Goal: Information Seeking & Learning: Understand process/instructions

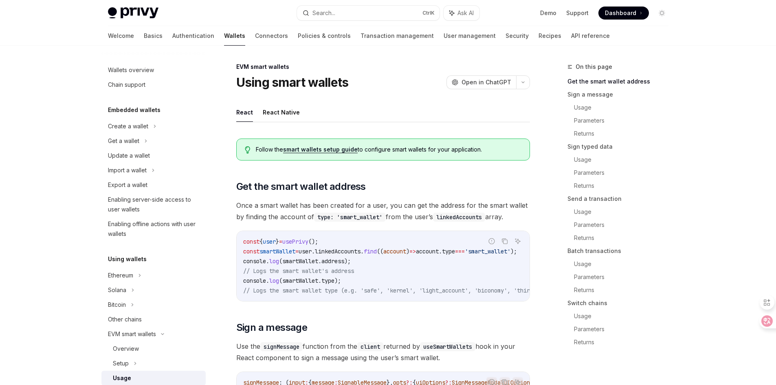
select select
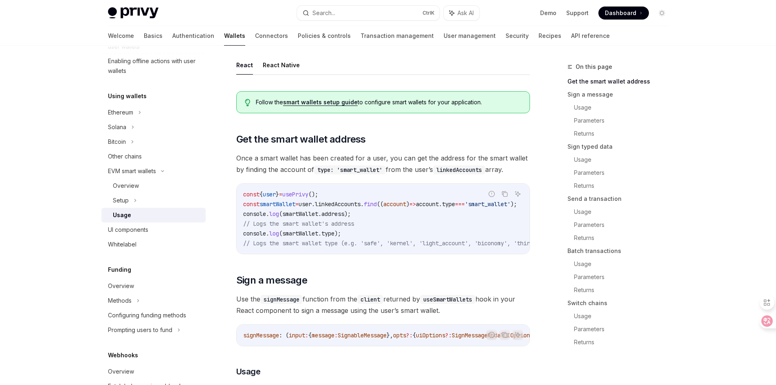
scroll to position [49, 0]
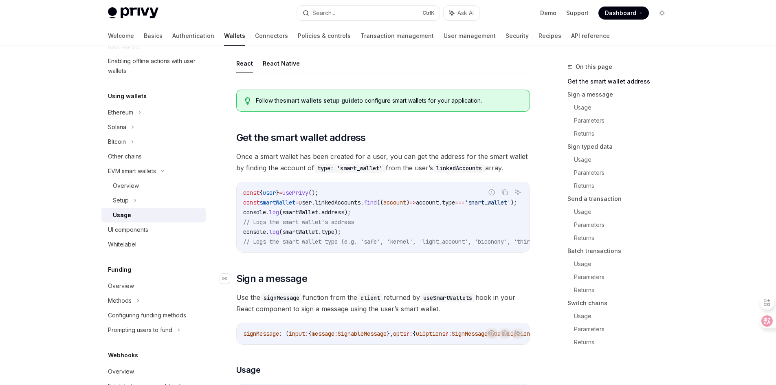
click at [369, 279] on h2 "​ Sign a message" at bounding box center [383, 278] width 294 height 13
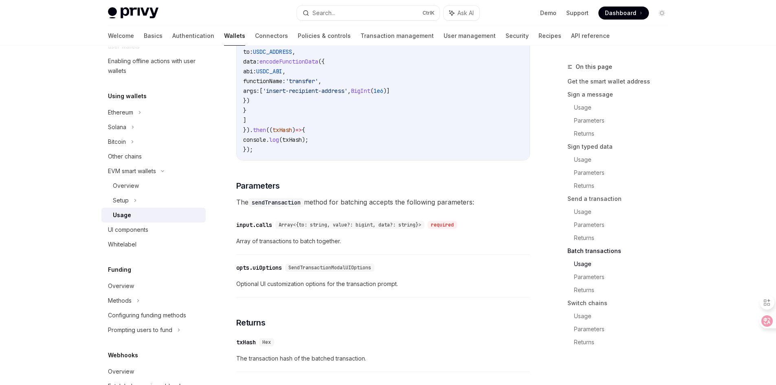
scroll to position [1935, 0]
click at [766, 318] on icon at bounding box center [760, 320] width 11 height 11
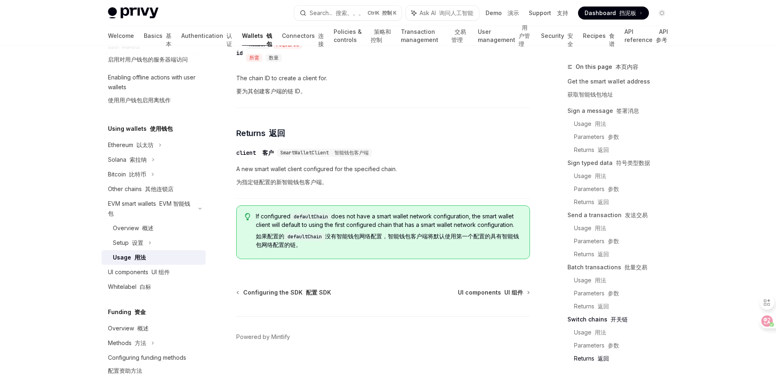
scroll to position [2733, 0]
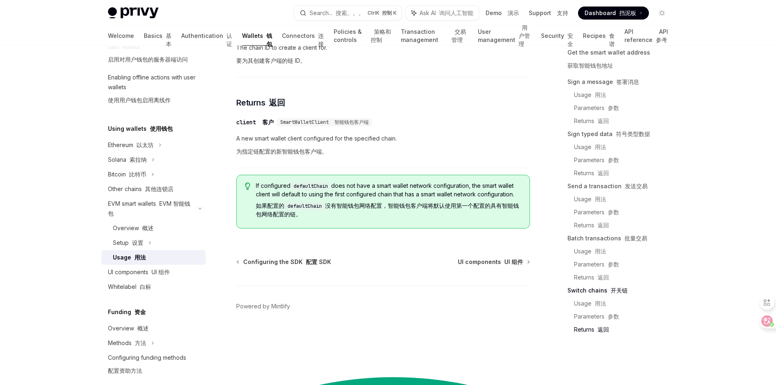
drag, startPoint x: 412, startPoint y: 228, endPoint x: 486, endPoint y: 250, distance: 77.3
click at [486, 229] on div "If configured defaultChain does not have a smart wallet network configuration, …" at bounding box center [383, 202] width 294 height 54
copy font "包客户端将默认使用第一个配置的具有智能钱包网络配置的链。"
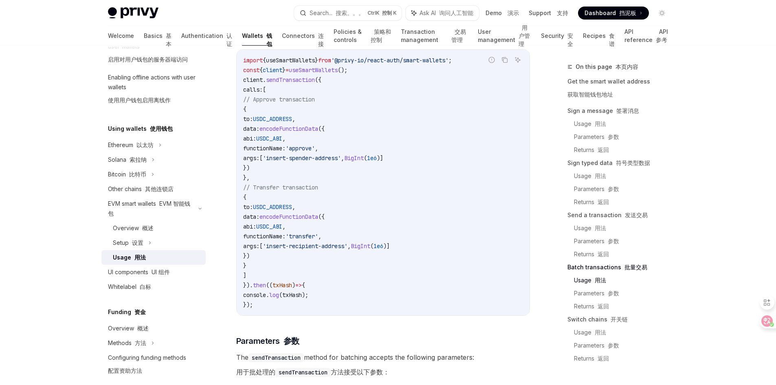
scroll to position [1796, 0]
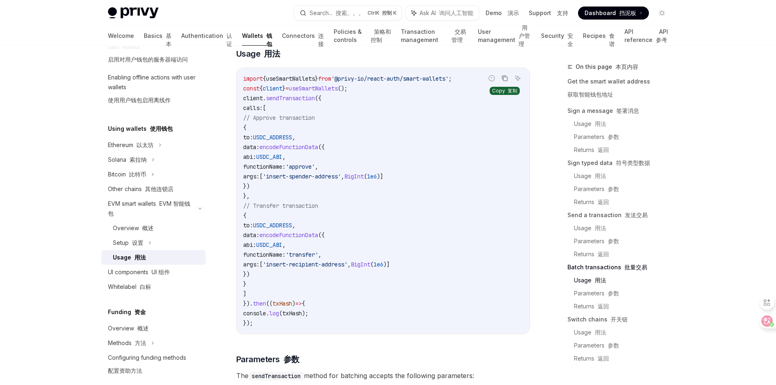
click at [506, 81] on icon "Copy the contents from the code block" at bounding box center [505, 79] width 4 height 4
click at [368, 147] on code "import { useSmartWallets } from '@privy-io/react-auth/smart-wallets' ; const { …" at bounding box center [383, 201] width 280 height 254
click at [325, 239] on span "({" at bounding box center [321, 234] width 7 height 7
click at [315, 121] on span "// Approve transaction" at bounding box center [279, 117] width 72 height 7
